Goal: Information Seeking & Learning: Learn about a topic

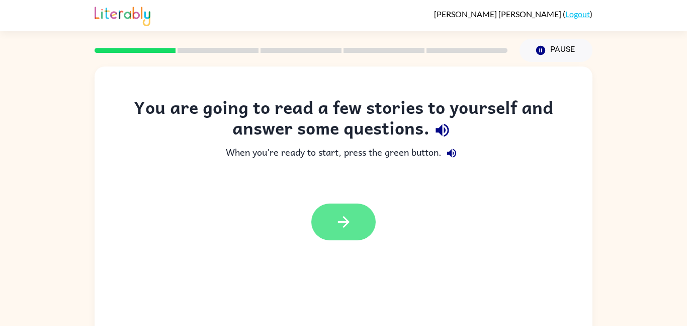
click at [337, 219] on icon "button" at bounding box center [344, 222] width 18 height 18
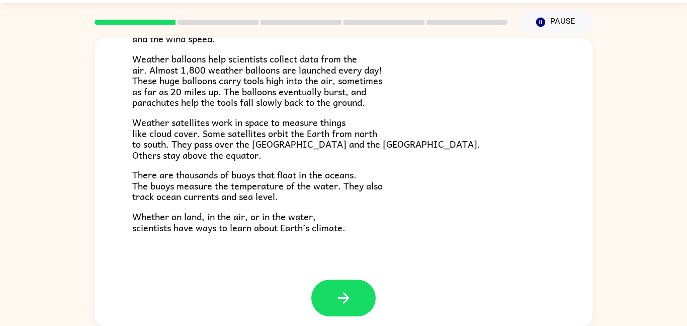
scroll to position [281, 0]
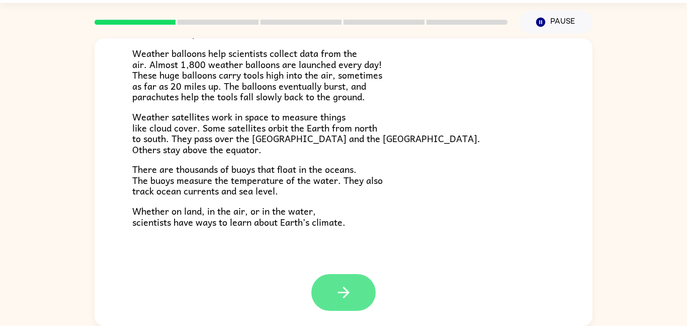
click at [337, 282] on button "button" at bounding box center [343, 292] width 64 height 37
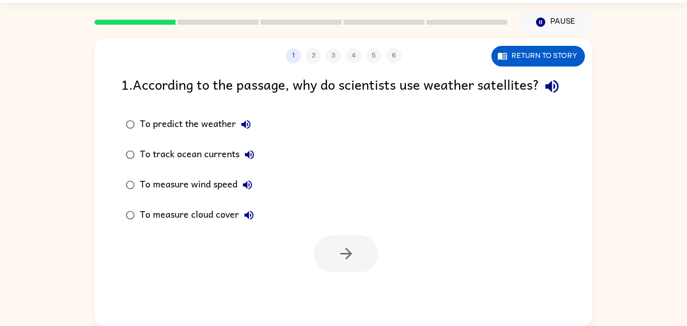
scroll to position [0, 0]
click at [543, 95] on icon "button" at bounding box center [552, 86] width 18 height 18
click at [250, 129] on icon "button" at bounding box center [246, 124] width 9 height 9
click at [332, 272] on button "button" at bounding box center [346, 253] width 64 height 37
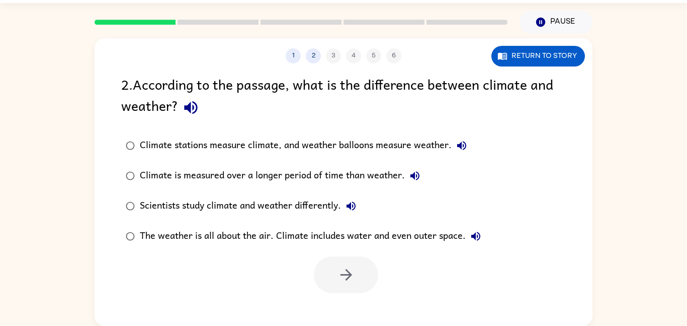
click at [188, 109] on icon "button" at bounding box center [190, 107] width 13 height 13
click at [466, 132] on label "Climate stations measure climate, and weather balloons measure weather." at bounding box center [303, 145] width 375 height 30
click at [462, 145] on icon "button" at bounding box center [461, 145] width 9 height 9
click at [417, 180] on icon "button" at bounding box center [415, 176] width 12 height 12
click at [376, 183] on div "Climate is measured over a longer period of time than weather." at bounding box center [282, 176] width 285 height 20
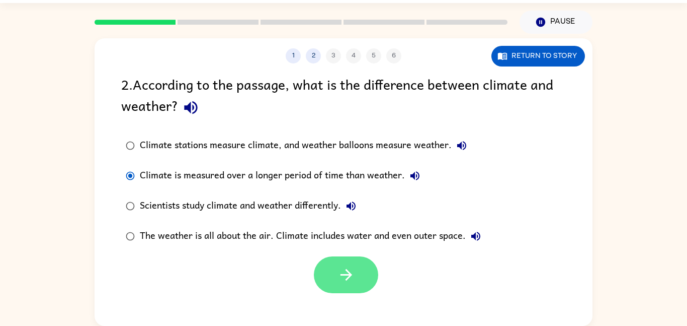
click at [356, 288] on button "button" at bounding box center [346, 274] width 64 height 37
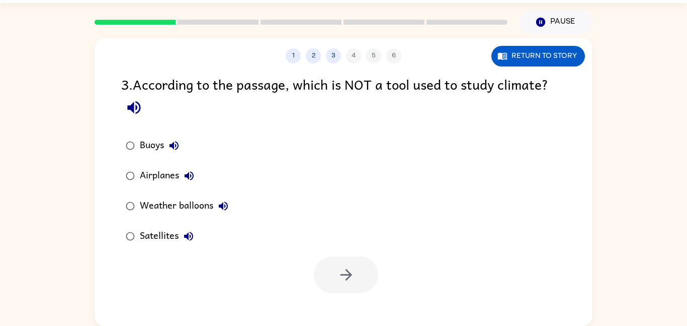
click at [137, 110] on icon "button" at bounding box center [134, 108] width 18 height 18
click at [178, 162] on label "Airplanes" at bounding box center [177, 176] width 123 height 30
click at [174, 141] on icon "button" at bounding box center [174, 145] width 12 height 12
click at [192, 173] on icon "button" at bounding box center [189, 175] width 9 height 9
click at [227, 198] on button "Weather balloons" at bounding box center [223, 206] width 20 height 20
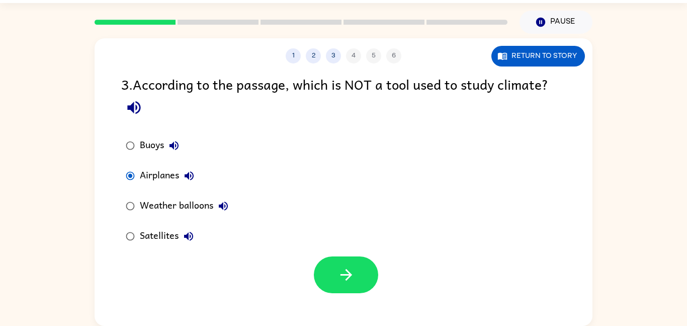
click at [195, 239] on button "Satellites" at bounding box center [189, 236] width 20 height 20
click at [351, 272] on icon "button" at bounding box center [347, 275] width 18 height 18
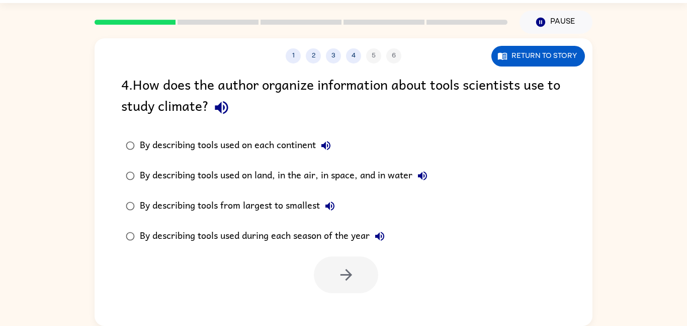
click at [225, 97] on button "button" at bounding box center [222, 108] width 26 height 26
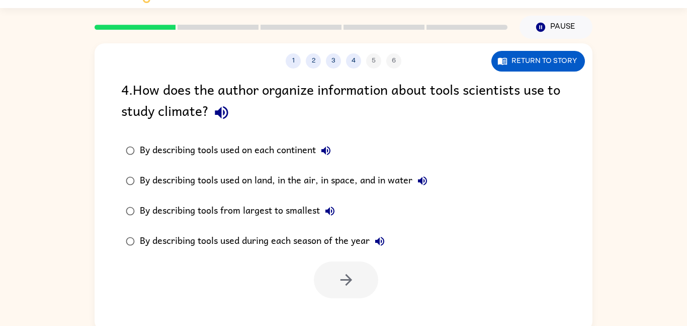
scroll to position [21, 0]
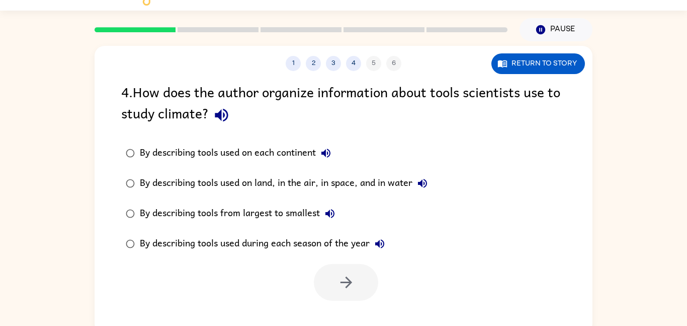
click at [331, 152] on icon "button" at bounding box center [326, 153] width 12 height 12
click at [422, 185] on icon "button" at bounding box center [422, 183] width 9 height 9
click at [317, 180] on div "By describing tools used on land, in the air, in space, and in water" at bounding box center [286, 183] width 293 height 20
click at [344, 287] on icon "button" at bounding box center [347, 282] width 18 height 18
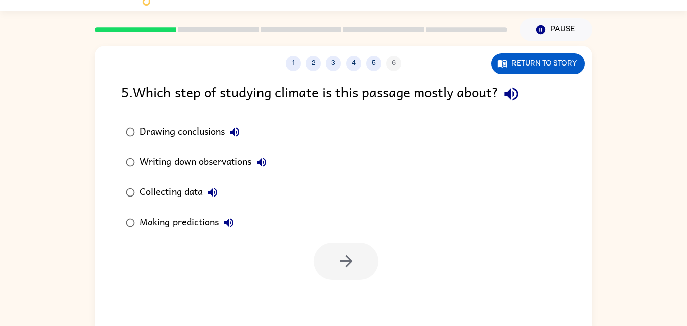
click at [228, 130] on button "Drawing conclusions" at bounding box center [235, 132] width 20 height 20
click at [511, 100] on icon "button" at bounding box center [512, 94] width 18 height 18
click at [235, 136] on icon "button" at bounding box center [235, 132] width 12 height 12
click at [225, 128] on button "Drawing conclusions" at bounding box center [235, 132] width 20 height 20
click at [231, 131] on icon "button" at bounding box center [234, 131] width 9 height 9
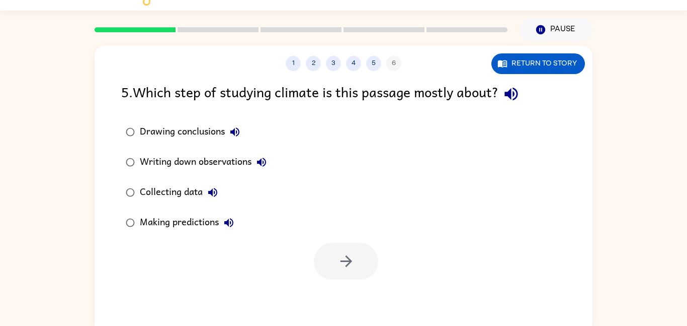
click at [233, 128] on icon "button" at bounding box center [235, 132] width 12 height 12
click at [265, 158] on icon "button" at bounding box center [261, 161] width 9 height 9
click at [210, 187] on icon "button" at bounding box center [213, 192] width 12 height 12
click at [229, 225] on icon "button" at bounding box center [228, 222] width 9 height 9
click at [146, 222] on div "Making predictions" at bounding box center [189, 222] width 99 height 20
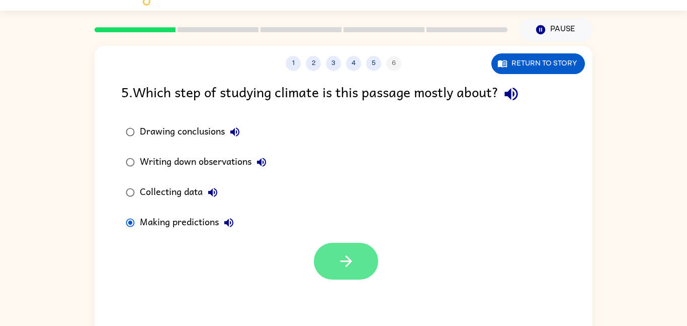
click at [337, 265] on button "button" at bounding box center [346, 261] width 64 height 37
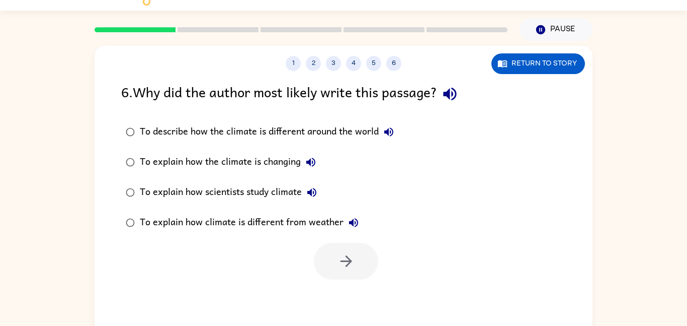
click at [454, 104] on button "button" at bounding box center [450, 94] width 26 height 26
click at [389, 132] on icon "button" at bounding box center [389, 132] width 12 height 12
click at [302, 130] on div "To describe how the climate is different around the world" at bounding box center [269, 132] width 259 height 20
click at [339, 264] on icon "button" at bounding box center [347, 261] width 18 height 18
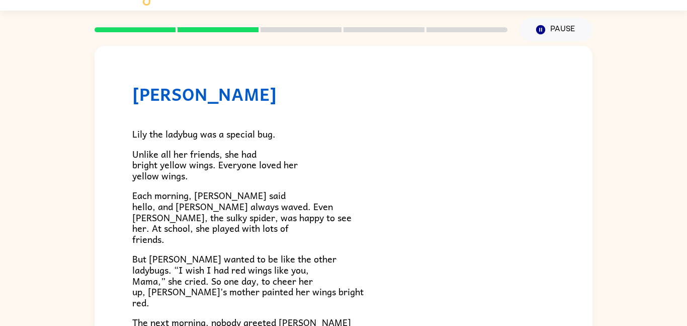
click at [341, 263] on p "But [PERSON_NAME] wanted to be like the other ladybugs. “I wish I had red wings…" at bounding box center [343, 280] width 423 height 54
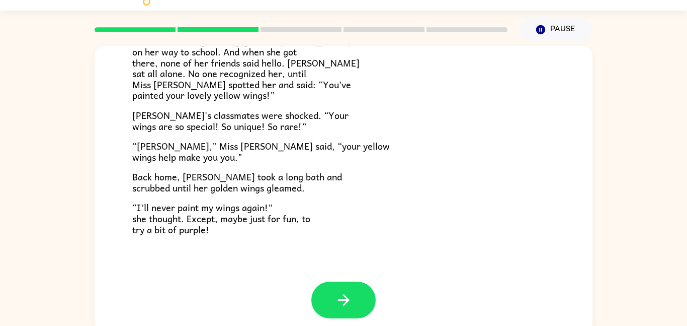
scroll to position [280, 0]
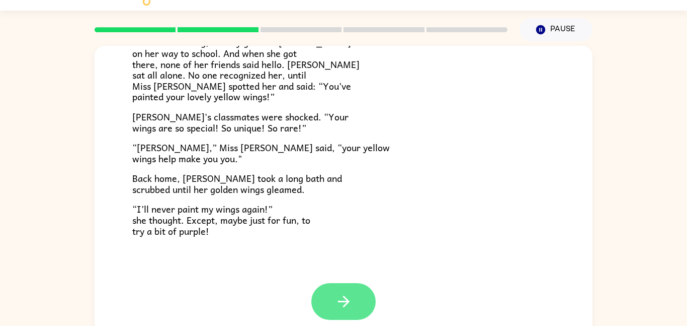
click at [341, 289] on button "button" at bounding box center [343, 301] width 64 height 37
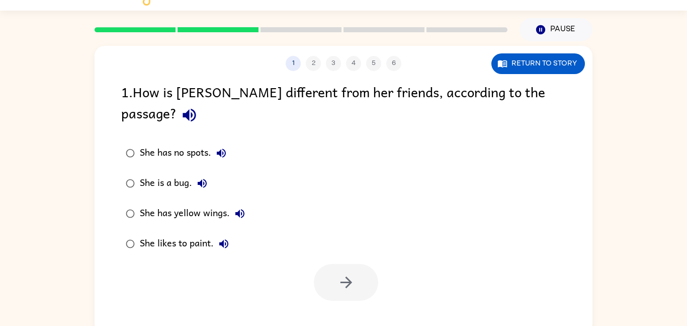
scroll to position [0, 0]
click at [528, 84] on div "1 . How is [PERSON_NAME] different from her friends, according to the passage?" at bounding box center [343, 104] width 445 height 47
click at [202, 102] on button "button" at bounding box center [190, 115] width 26 height 26
click at [196, 109] on icon "button" at bounding box center [189, 115] width 13 height 13
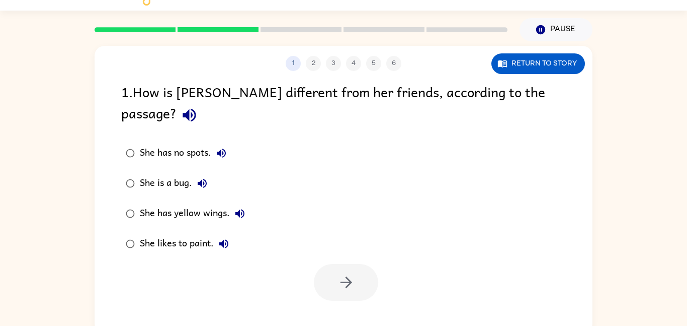
click at [219, 147] on icon "button" at bounding box center [221, 153] width 12 height 12
click at [200, 173] on button "She is a bug." at bounding box center [202, 183] width 20 height 20
click at [244, 209] on icon "button" at bounding box center [239, 213] width 9 height 9
click at [168, 203] on div "She has yellow wings." at bounding box center [195, 213] width 110 height 20
click at [353, 274] on button "button" at bounding box center [346, 282] width 64 height 37
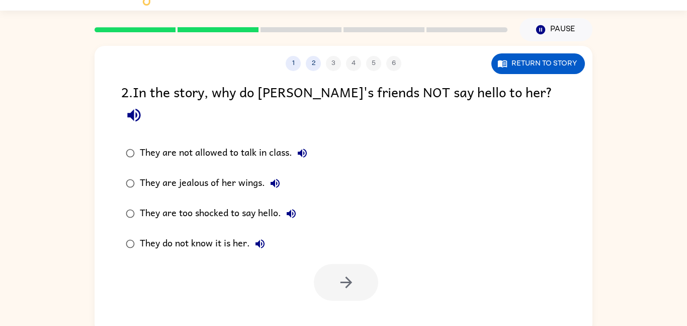
click at [300, 147] on icon "button" at bounding box center [302, 153] width 12 height 12
click at [284, 173] on button "They are jealous of her wings." at bounding box center [275, 183] width 20 height 20
click at [143, 106] on icon "button" at bounding box center [134, 115] width 18 height 18
click at [300, 143] on button "They are not allowed to talk in class." at bounding box center [302, 153] width 20 height 20
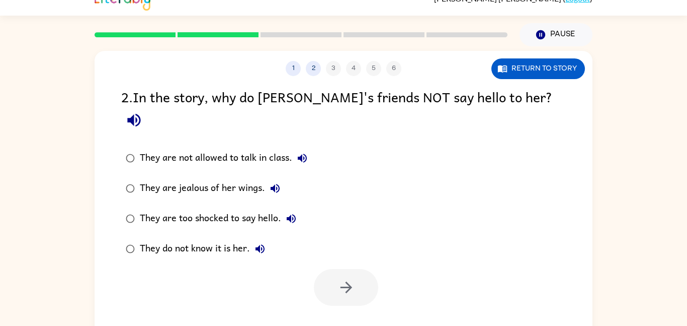
scroll to position [13, 0]
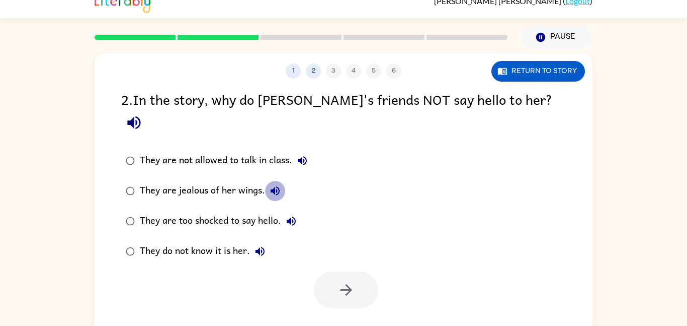
click at [274, 185] on icon "button" at bounding box center [275, 191] width 12 height 12
click at [276, 185] on icon "button" at bounding box center [275, 191] width 12 height 12
click at [294, 211] on button "They are too shocked to say hello." at bounding box center [291, 221] width 20 height 20
click at [262, 241] on button "They do not know it is her." at bounding box center [260, 251] width 20 height 20
click at [223, 150] on div "They are not allowed to talk in class." at bounding box center [226, 160] width 173 height 20
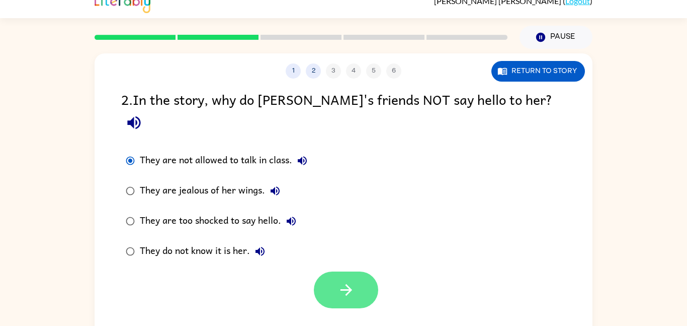
click at [325, 271] on button "button" at bounding box center [346, 289] width 64 height 37
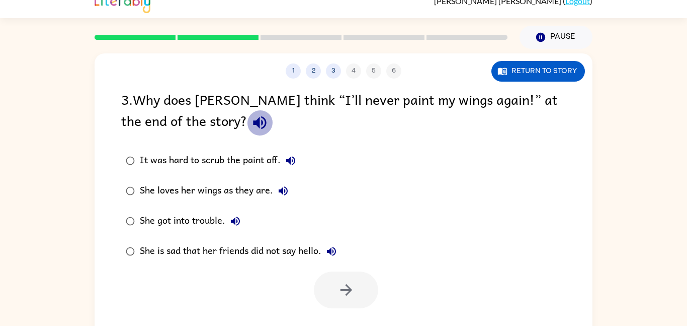
click at [253, 123] on icon "button" at bounding box center [259, 122] width 13 height 13
click at [299, 161] on button "It was hard to scrub the paint off." at bounding box center [291, 160] width 20 height 20
click at [282, 193] on icon "button" at bounding box center [283, 190] width 9 height 9
click at [199, 156] on div "It was hard to scrub the paint off." at bounding box center [220, 160] width 161 height 20
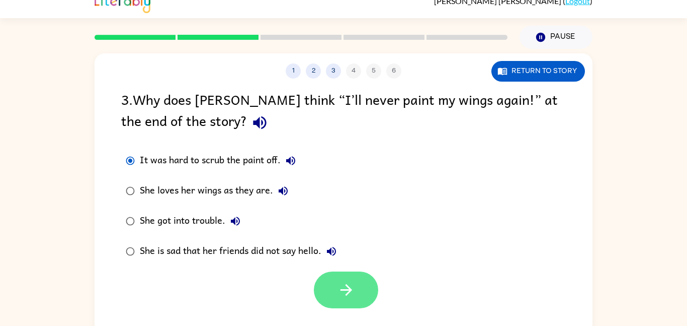
click at [341, 294] on icon "button" at bounding box center [347, 290] width 18 height 18
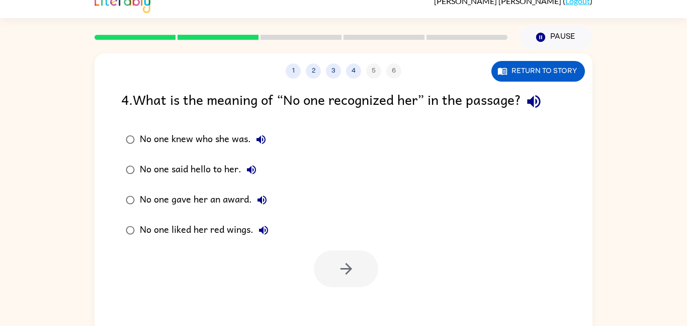
click at [258, 136] on icon "button" at bounding box center [261, 139] width 12 height 12
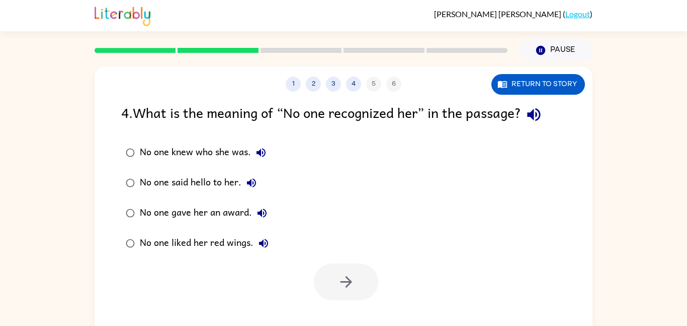
click at [540, 118] on icon "button" at bounding box center [534, 115] width 18 height 18
click at [258, 152] on icon "button" at bounding box center [261, 152] width 9 height 9
click at [246, 188] on icon "button" at bounding box center [252, 183] width 12 height 12
click at [261, 212] on icon "button" at bounding box center [262, 212] width 9 height 9
click at [267, 209] on icon "button" at bounding box center [262, 213] width 12 height 12
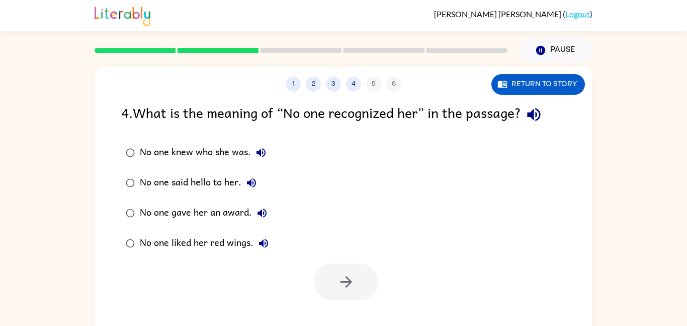
click at [259, 211] on icon "button" at bounding box center [262, 213] width 12 height 12
click at [260, 242] on icon "button" at bounding box center [263, 242] width 9 height 9
click at [256, 182] on icon "button" at bounding box center [252, 183] width 12 height 12
click at [254, 153] on button "No one knew who she was." at bounding box center [261, 152] width 20 height 20
click at [228, 156] on div "No one knew who she was." at bounding box center [205, 152] width 131 height 20
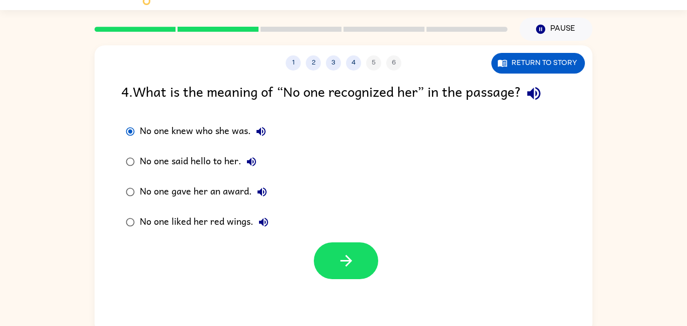
scroll to position [28, 0]
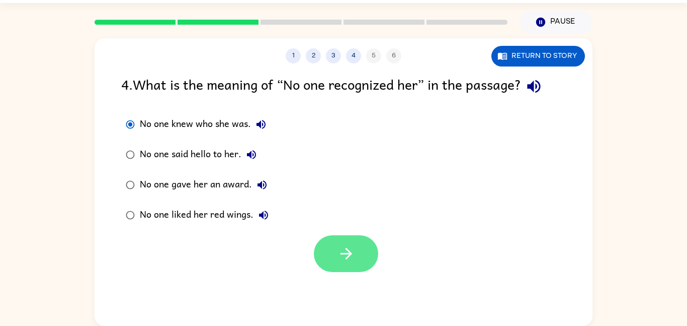
click at [358, 271] on button "button" at bounding box center [346, 253] width 64 height 37
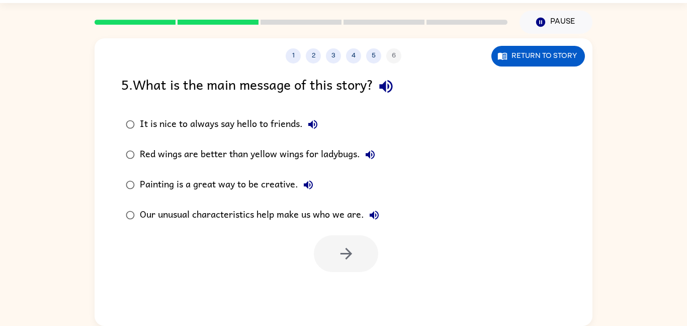
click at [390, 90] on icon "button" at bounding box center [385, 86] width 13 height 13
click at [313, 117] on button "It is nice to always say hello to friends." at bounding box center [313, 124] width 20 height 20
click at [378, 159] on button "Red wings are better than yellow wings for ladybugs." at bounding box center [370, 154] width 20 height 20
click at [308, 192] on button "Painting is a great way to be creative." at bounding box center [308, 185] width 20 height 20
click at [369, 215] on icon "button" at bounding box center [374, 215] width 12 height 12
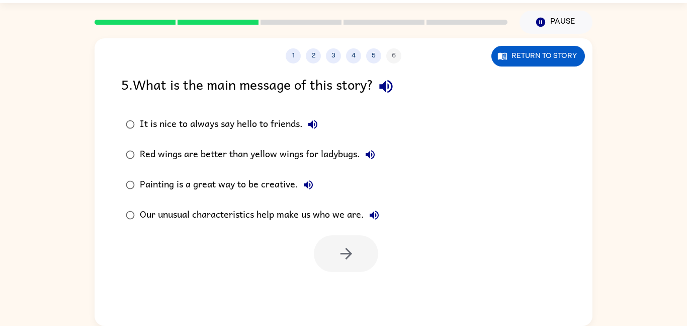
click at [270, 206] on div "Our unusual characteristics help make us who we are." at bounding box center [262, 215] width 245 height 20
click at [348, 252] on icon "button" at bounding box center [347, 254] width 18 height 18
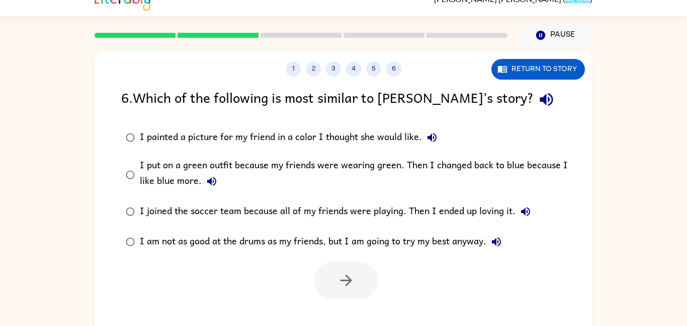
scroll to position [11, 0]
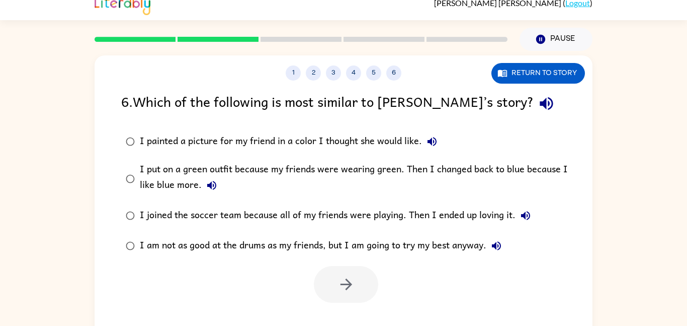
click at [538, 108] on icon "button" at bounding box center [547, 104] width 18 height 18
click at [430, 144] on icon "button" at bounding box center [432, 141] width 12 height 12
click at [201, 179] on div "I put on a green outfit because my friends were wearing green. Then I changed b…" at bounding box center [360, 179] width 440 height 34
click at [218, 184] on button "I put on a green outfit because my friends were wearing green. Then I changed b…" at bounding box center [212, 185] width 20 height 20
click at [522, 218] on icon "button" at bounding box center [526, 215] width 12 height 12
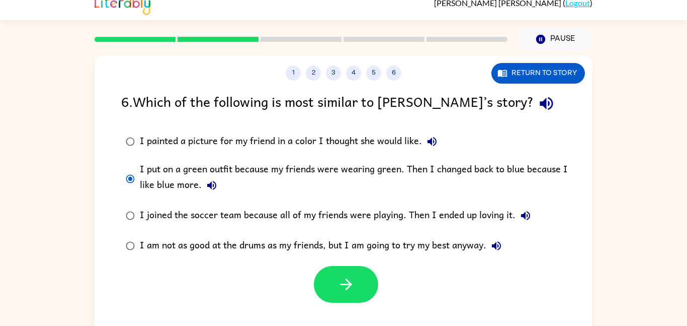
click at [502, 242] on icon "button" at bounding box center [497, 245] width 12 height 12
click at [391, 212] on div "I joined the soccer team because all of my friends were playing. Then I ended u…" at bounding box center [338, 215] width 396 height 20
click at [257, 205] on label "I joined the soccer team because all of my friends were playing. Then I ended u…" at bounding box center [350, 215] width 469 height 30
click at [352, 294] on button "button" at bounding box center [346, 284] width 64 height 37
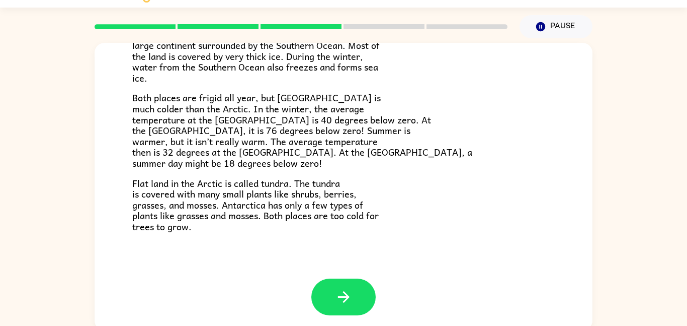
scroll to position [28, 0]
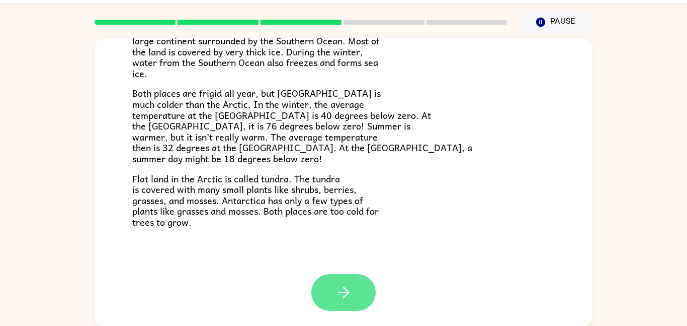
click at [337, 292] on icon "button" at bounding box center [344, 292] width 18 height 18
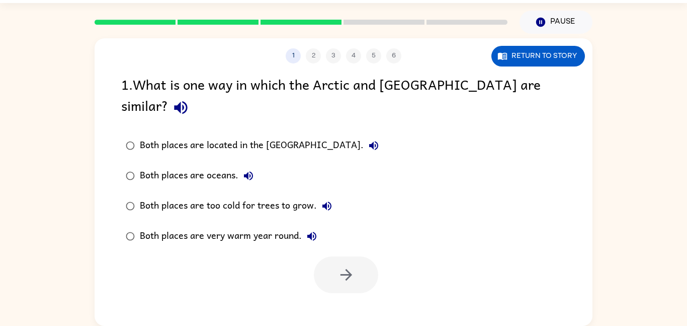
scroll to position [0, 0]
click at [190, 99] on icon "button" at bounding box center [181, 108] width 18 height 18
click at [364, 135] on button "Both places are located in the [GEOGRAPHIC_DATA]." at bounding box center [374, 145] width 20 height 20
click at [255, 166] on button "Both places are oceans." at bounding box center [248, 176] width 20 height 20
click at [331, 196] on button "Both places are too cold for trees to grow." at bounding box center [327, 206] width 20 height 20
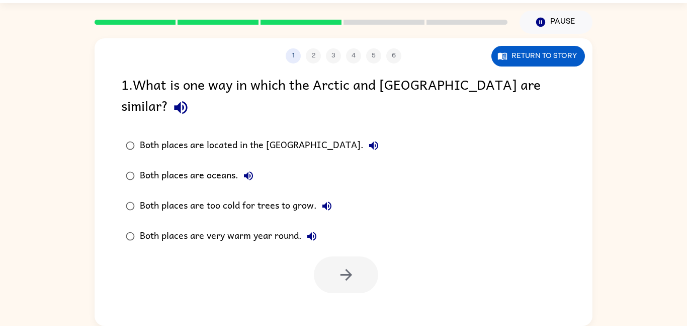
click at [268, 196] on div "Both places are too cold for trees to grow." at bounding box center [238, 206] width 197 height 20
click at [344, 266] on icon "button" at bounding box center [347, 275] width 18 height 18
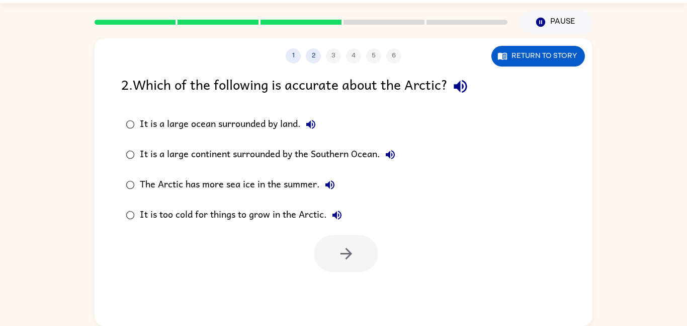
click at [309, 121] on icon "button" at bounding box center [311, 124] width 12 height 12
click at [469, 82] on icon "button" at bounding box center [461, 86] width 18 height 18
click at [316, 132] on button "It is a large ocean surrounded by land." at bounding box center [311, 124] width 20 height 20
click at [393, 149] on icon "button" at bounding box center [390, 154] width 12 height 12
click at [332, 181] on icon "button" at bounding box center [330, 184] width 9 height 9
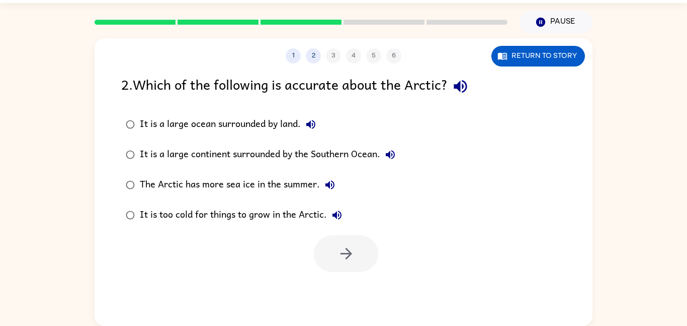
click at [337, 217] on icon "button" at bounding box center [337, 214] width 9 height 9
click at [259, 144] on div "It is a large continent surrounded by the Southern Ocean." at bounding box center [270, 154] width 261 height 20
click at [462, 84] on icon "button" at bounding box center [460, 86] width 13 height 13
click at [338, 243] on button "button" at bounding box center [346, 253] width 64 height 37
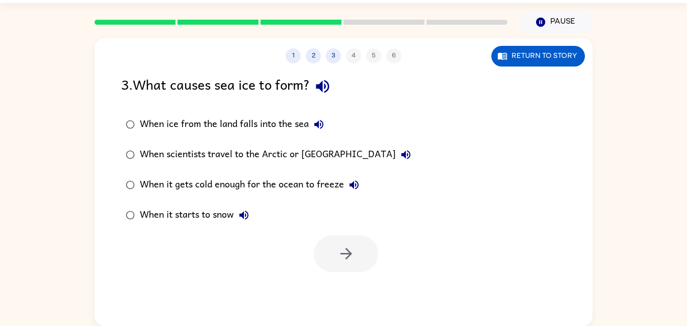
click at [329, 86] on icon "button" at bounding box center [322, 86] width 13 height 13
click at [316, 123] on icon "button" at bounding box center [319, 124] width 12 height 12
click at [402, 156] on icon "button" at bounding box center [406, 154] width 9 height 9
click at [355, 180] on icon "button" at bounding box center [354, 185] width 12 height 12
click at [248, 212] on icon "button" at bounding box center [243, 214] width 9 height 9
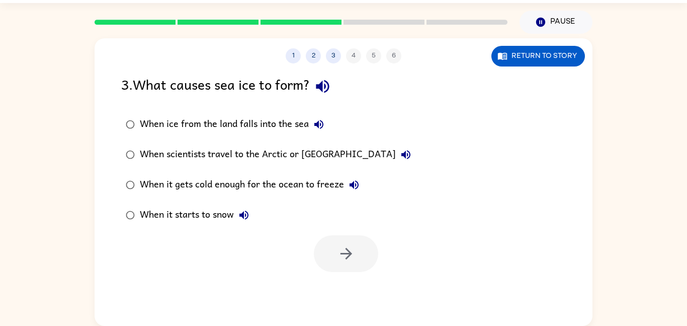
click at [224, 170] on label "When it gets cold enough for the ocean to freeze" at bounding box center [268, 185] width 305 height 30
click at [332, 251] on button "button" at bounding box center [346, 253] width 64 height 37
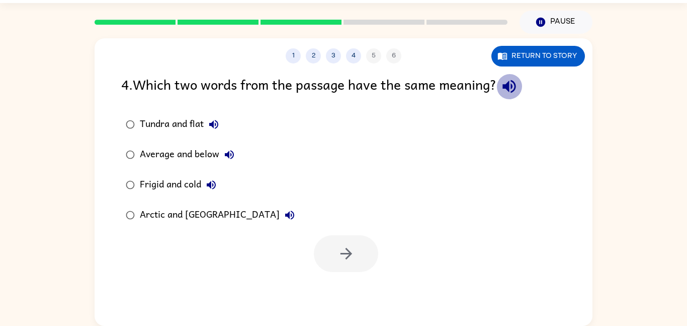
click at [514, 77] on button "button" at bounding box center [510, 86] width 26 height 26
click at [212, 128] on icon "button" at bounding box center [214, 124] width 12 height 12
click at [227, 158] on icon "button" at bounding box center [229, 154] width 12 height 12
click at [217, 182] on icon "button" at bounding box center [211, 185] width 12 height 12
click at [285, 213] on icon "button" at bounding box center [289, 214] width 9 height 9
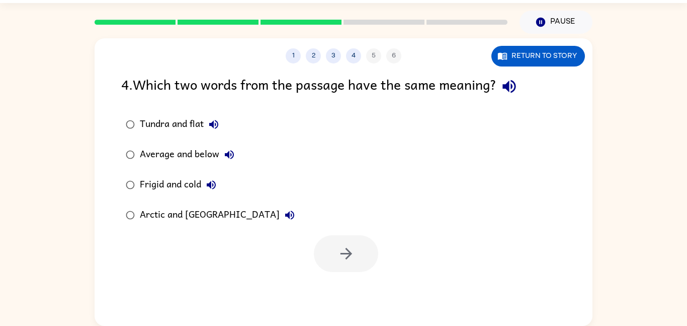
click at [164, 178] on div "Frigid and cold" at bounding box center [181, 185] width 82 height 20
click at [171, 181] on div "Frigid and cold" at bounding box center [181, 185] width 82 height 20
click at [332, 258] on button "button" at bounding box center [346, 253] width 64 height 37
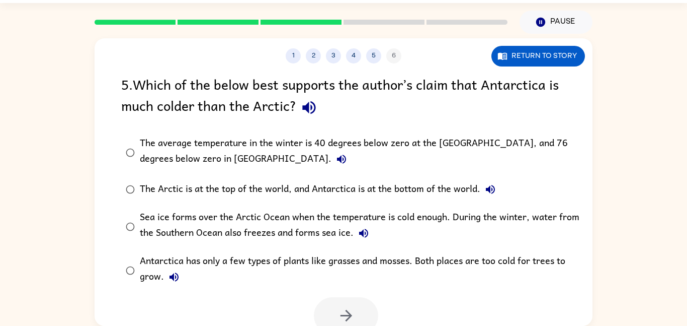
click at [303, 110] on icon "button" at bounding box center [309, 108] width 18 height 18
click at [232, 169] on div "The average temperature in the winter is 40 degrees below zero at the [GEOGRAPH…" at bounding box center [360, 152] width 440 height 34
click at [332, 159] on button "The average temperature in the winter is 40 degrees below zero at the [GEOGRAPH…" at bounding box center [342, 159] width 20 height 20
click at [483, 194] on button "The Arctic is at the top of the world, and Antarctica is at the bottom of the w…" at bounding box center [490, 189] width 20 height 20
click at [367, 231] on icon "button" at bounding box center [363, 232] width 9 height 9
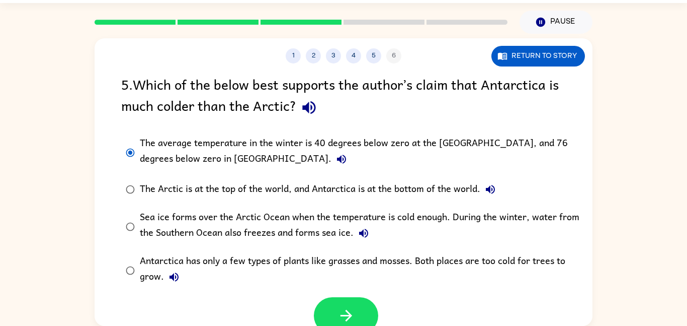
click at [182, 279] on button "Antarctica has only a few types of plants like grasses and mosses. Both places …" at bounding box center [174, 277] width 20 height 20
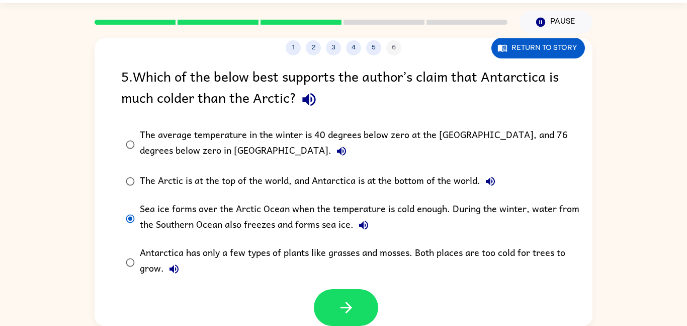
click at [127, 202] on label "Sea ice forms over the Arctic Ocean when the temperature is cold enough. During…" at bounding box center [350, 218] width 469 height 44
click at [335, 303] on button "button" at bounding box center [346, 307] width 64 height 37
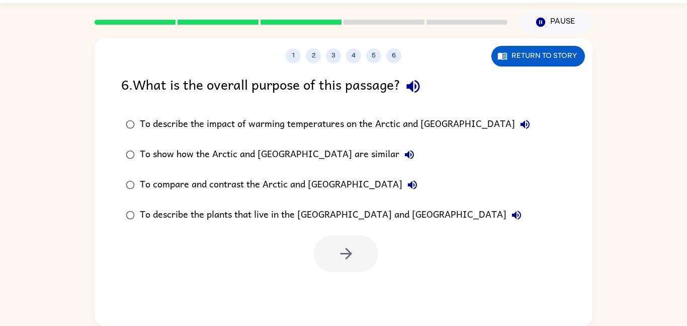
scroll to position [0, 0]
click at [405, 84] on button "button" at bounding box center [413, 86] width 26 height 26
click at [521, 122] on icon "button" at bounding box center [525, 124] width 9 height 9
click at [404, 152] on icon "button" at bounding box center [410, 154] width 12 height 12
click at [407, 190] on icon "button" at bounding box center [413, 185] width 12 height 12
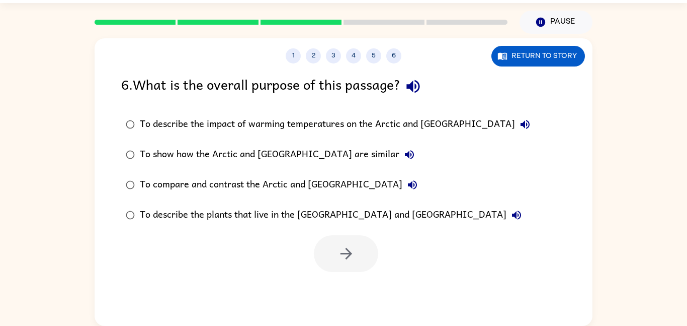
click at [387, 202] on label "To describe the plants that live in the [GEOGRAPHIC_DATA] and [GEOGRAPHIC_DATA]" at bounding box center [328, 215] width 425 height 30
click at [511, 211] on icon "button" at bounding box center [517, 215] width 12 height 12
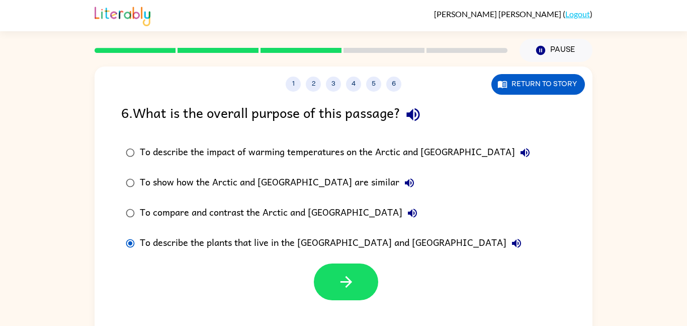
click at [295, 215] on div "To compare and contrast the Arctic and [GEOGRAPHIC_DATA]" at bounding box center [281, 213] width 283 height 20
click at [342, 291] on button "button" at bounding box center [346, 281] width 64 height 37
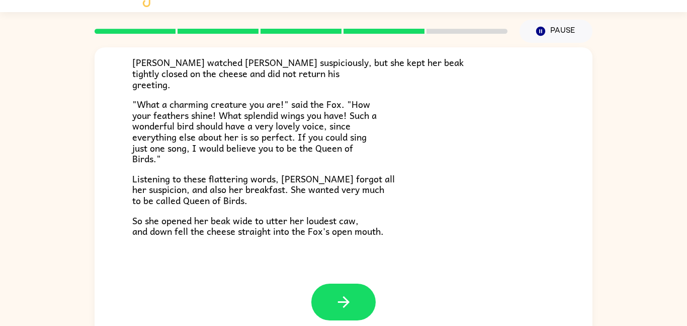
scroll to position [19, 0]
click at [356, 291] on button "button" at bounding box center [343, 302] width 64 height 37
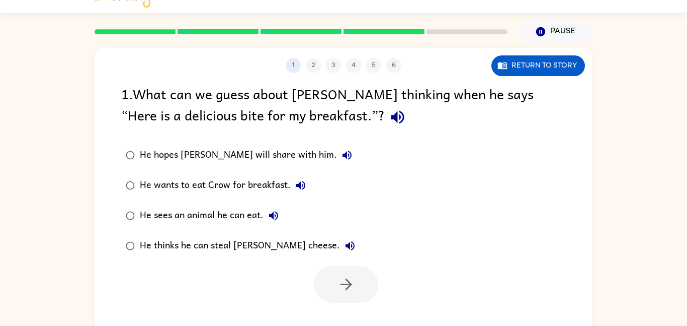
scroll to position [0, 0]
click at [389, 114] on icon "button" at bounding box center [398, 117] width 18 height 18
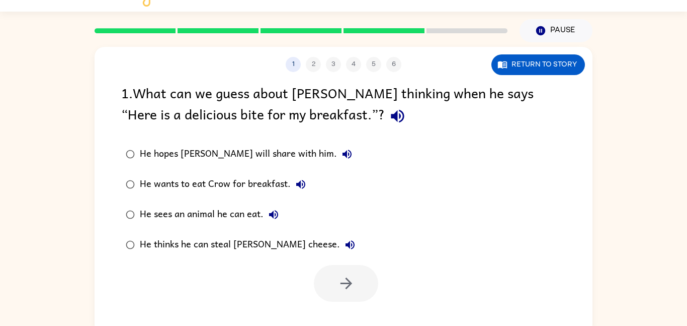
click at [337, 146] on button "He hopes [PERSON_NAME] will share with him." at bounding box center [347, 154] width 20 height 20
click at [305, 184] on icon "button" at bounding box center [301, 184] width 12 height 12
click at [274, 212] on icon "button" at bounding box center [274, 214] width 12 height 12
click at [344, 241] on icon "button" at bounding box center [350, 244] width 12 height 12
click at [207, 183] on div "He wants to eat Crow for breakfast." at bounding box center [225, 184] width 171 height 20
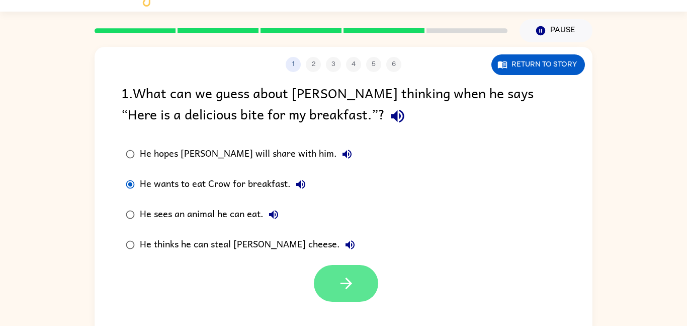
click at [338, 283] on icon "button" at bounding box center [347, 283] width 18 height 18
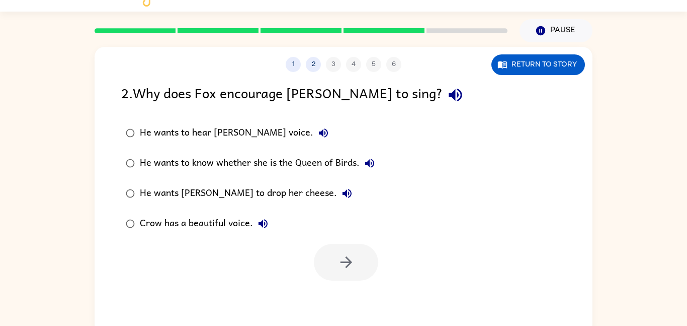
click at [285, 149] on label "He wants to know whether she is the Queen of Birds." at bounding box center [250, 163] width 269 height 30
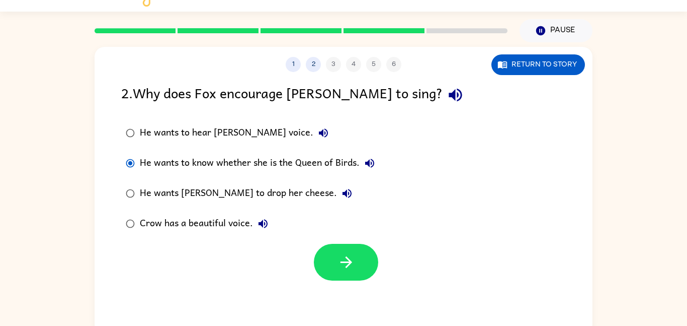
click at [374, 85] on div "2 . Why does Fox encourage [PERSON_NAME] to sing?" at bounding box center [343, 95] width 445 height 26
click at [447, 89] on icon "button" at bounding box center [456, 95] width 18 height 18
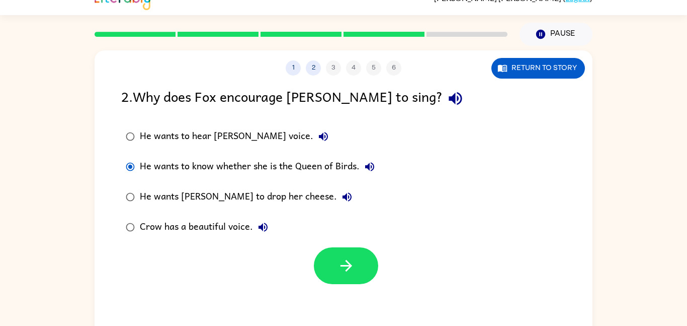
scroll to position [16, 0]
click at [313, 144] on button "He wants to hear [PERSON_NAME] voice." at bounding box center [323, 137] width 20 height 20
click at [367, 164] on icon "button" at bounding box center [370, 167] width 12 height 12
click at [341, 197] on icon "button" at bounding box center [347, 197] width 12 height 12
click at [268, 229] on icon "button" at bounding box center [263, 227] width 12 height 12
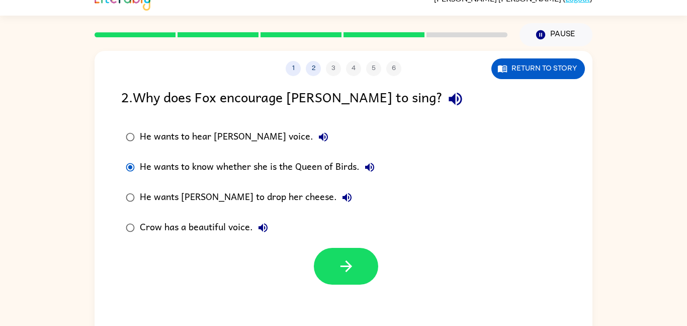
click at [218, 131] on div "He wants to hear [PERSON_NAME] voice." at bounding box center [237, 137] width 194 height 20
click at [343, 263] on icon "button" at bounding box center [347, 266] width 18 height 18
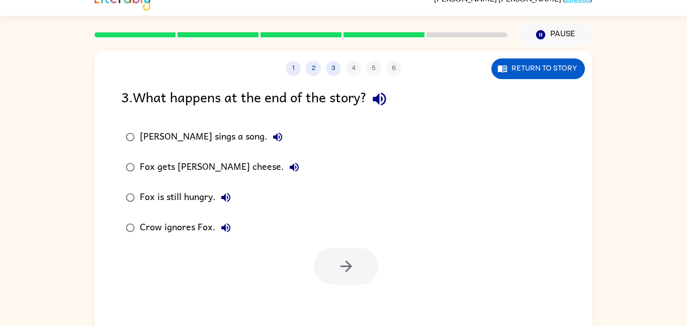
click at [381, 93] on icon "button" at bounding box center [380, 99] width 18 height 18
click at [272, 133] on icon "button" at bounding box center [278, 137] width 12 height 12
click at [284, 159] on button "Fox gets [PERSON_NAME] cheese." at bounding box center [294, 167] width 20 height 20
click at [193, 167] on div "Fox gets [PERSON_NAME] cheese." at bounding box center [222, 167] width 165 height 20
click at [349, 269] on icon "button" at bounding box center [346, 266] width 12 height 12
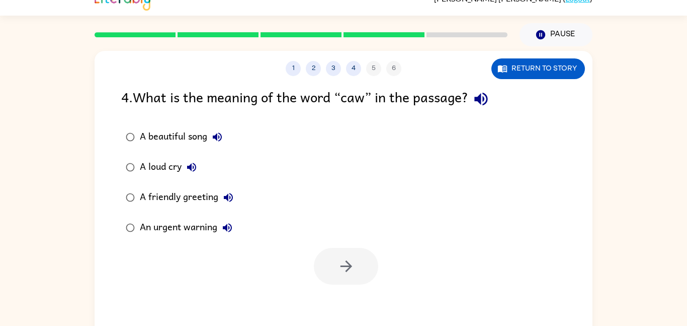
click at [477, 97] on icon "button" at bounding box center [481, 99] width 18 height 18
click at [479, 93] on icon "button" at bounding box center [481, 99] width 18 height 18
click at [480, 101] on icon "button" at bounding box center [480, 99] width 13 height 13
click at [227, 133] on button "A beautiful song" at bounding box center [217, 137] width 20 height 20
click at [195, 168] on icon "button" at bounding box center [192, 167] width 12 height 12
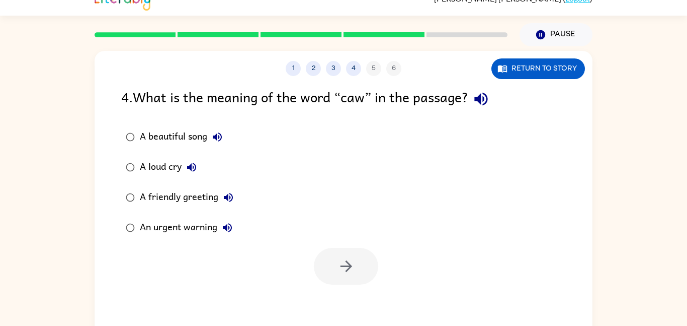
click at [227, 198] on icon "button" at bounding box center [228, 197] width 9 height 9
click at [228, 228] on icon "button" at bounding box center [227, 227] width 9 height 9
click at [173, 194] on div "A friendly greeting" at bounding box center [189, 197] width 99 height 20
click at [344, 273] on icon "button" at bounding box center [347, 266] width 18 height 18
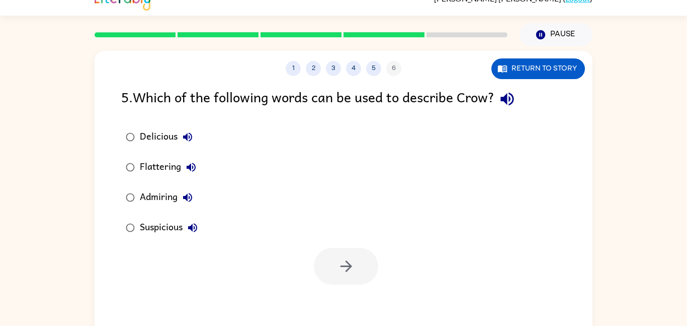
click at [516, 104] on icon "button" at bounding box center [508, 99] width 18 height 18
click at [506, 95] on icon "button" at bounding box center [508, 99] width 18 height 18
click at [516, 107] on icon "button" at bounding box center [508, 99] width 18 height 18
click at [184, 132] on icon "button" at bounding box center [188, 137] width 12 height 12
click at [184, 167] on button "Flattering" at bounding box center [191, 167] width 20 height 20
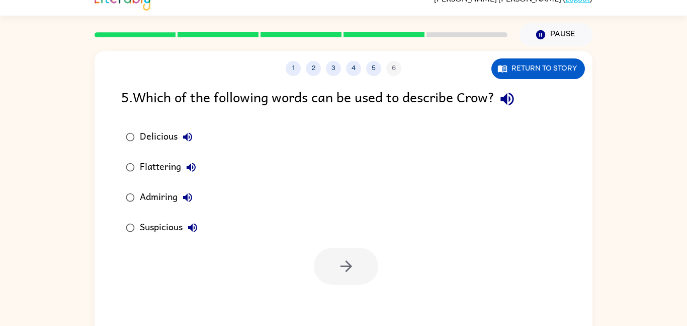
click at [193, 195] on icon "button" at bounding box center [188, 197] width 12 height 12
click at [199, 220] on button "Suspicious" at bounding box center [193, 227] width 20 height 20
click at [184, 131] on icon "button" at bounding box center [188, 137] width 12 height 12
click at [187, 169] on icon "button" at bounding box center [191, 167] width 12 height 12
click at [189, 168] on icon "button" at bounding box center [191, 167] width 9 height 9
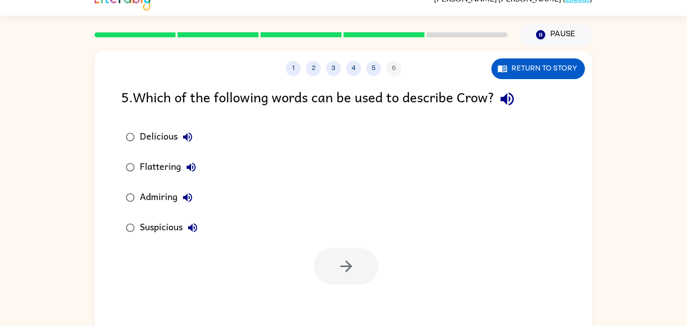
click at [151, 169] on div "Flattering" at bounding box center [170, 167] width 61 height 20
click at [352, 280] on button "button" at bounding box center [346, 266] width 64 height 37
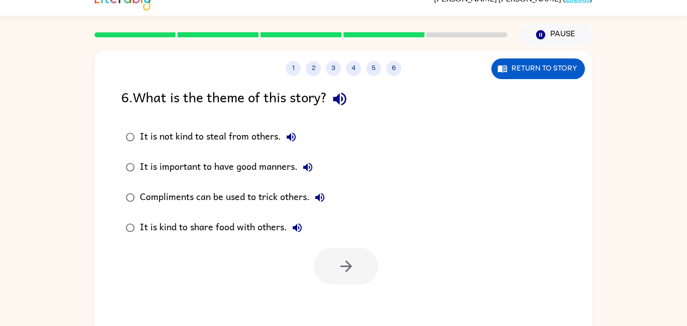
click at [344, 91] on icon "button" at bounding box center [340, 99] width 18 height 18
click at [284, 134] on button "It is not kind to steal from others." at bounding box center [291, 137] width 20 height 20
click at [295, 136] on icon "button" at bounding box center [291, 137] width 12 height 12
click at [292, 135] on icon "button" at bounding box center [291, 137] width 12 height 12
click at [307, 167] on icon "button" at bounding box center [307, 167] width 9 height 9
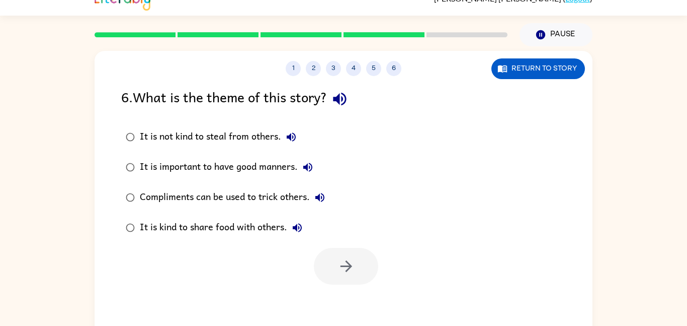
click at [321, 193] on icon "button" at bounding box center [320, 197] width 12 height 12
click at [298, 226] on icon "button" at bounding box center [297, 227] width 12 height 12
click at [255, 191] on div "Compliments can be used to trick others." at bounding box center [235, 197] width 190 height 20
click at [338, 263] on icon "button" at bounding box center [347, 266] width 18 height 18
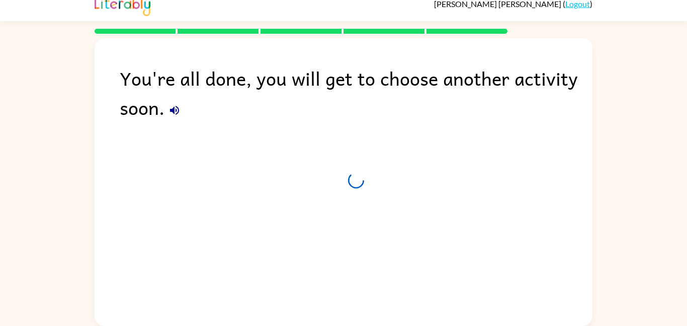
scroll to position [10, 0]
